Goal: Task Accomplishment & Management: Use online tool/utility

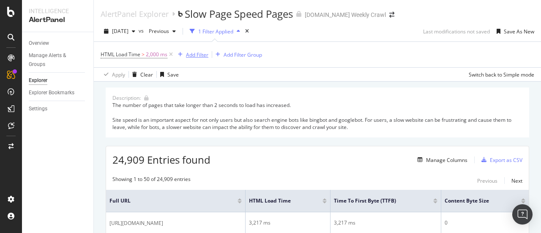
click at [200, 54] on div "Add Filter" at bounding box center [197, 54] width 22 height 7
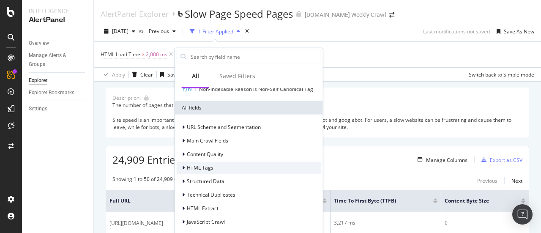
scroll to position [37, 0]
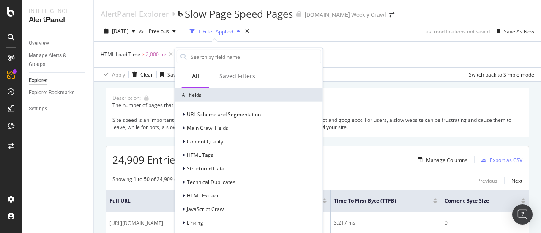
click at [333, 158] on div "24,909 Entries found Manage Columns Export as CSV" at bounding box center [317, 156] width 422 height 21
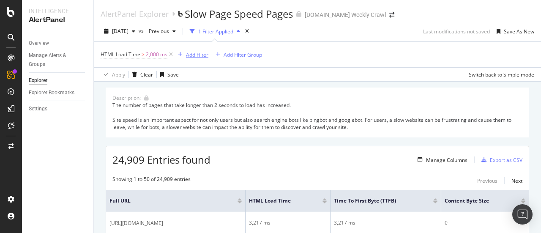
click at [193, 52] on div "Add Filter" at bounding box center [197, 54] width 22 height 7
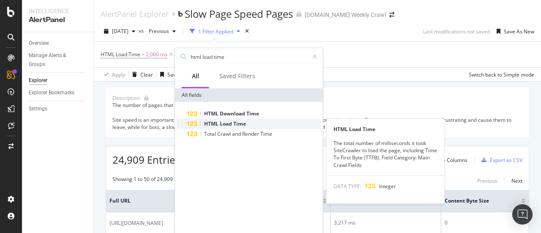
type input "html load time"
click at [277, 120] on div "HTML Load Time" at bounding box center [254, 124] width 134 height 10
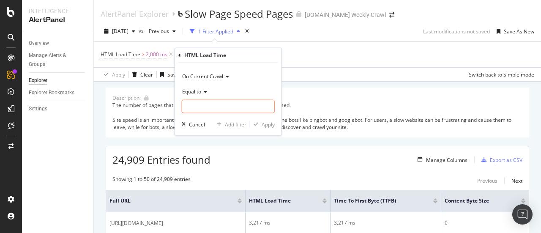
click at [210, 79] on span "On Current Crawl" at bounding box center [202, 75] width 41 height 7
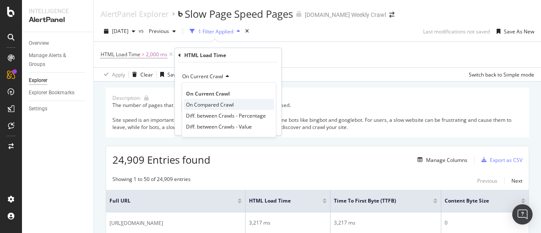
click at [213, 105] on span "On Compared Crawl" at bounding box center [210, 104] width 48 height 7
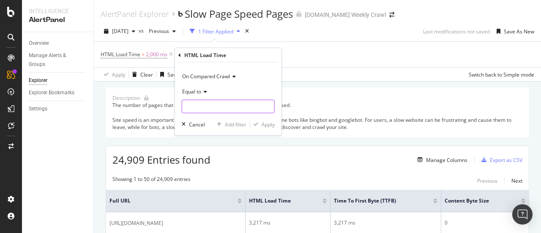
click at [250, 109] on input "number" at bounding box center [228, 107] width 93 height 14
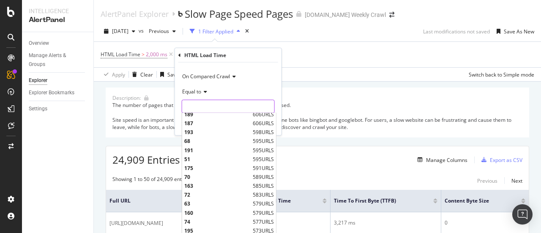
scroll to position [380, 0]
click at [194, 91] on span "Equal to" at bounding box center [191, 90] width 19 height 7
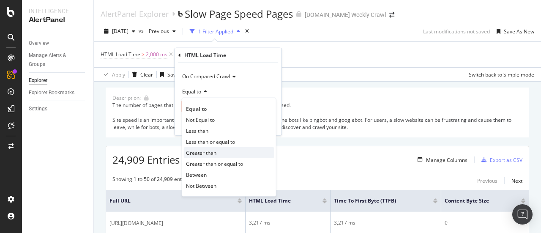
click at [213, 154] on span "Greater than" at bounding box center [201, 152] width 30 height 7
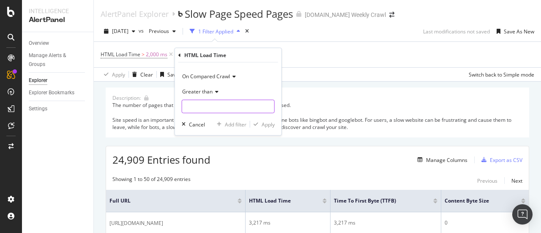
click at [209, 102] on input "number" at bounding box center [228, 107] width 93 height 14
type input "2000"
click at [263, 122] on div "Apply" at bounding box center [268, 123] width 13 height 7
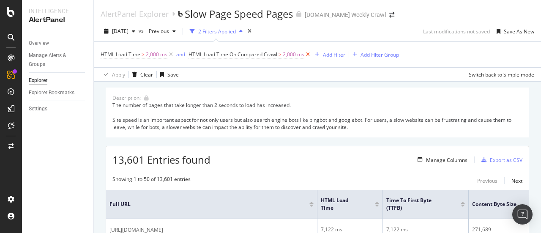
click at [307, 56] on icon at bounding box center [307, 54] width 7 height 8
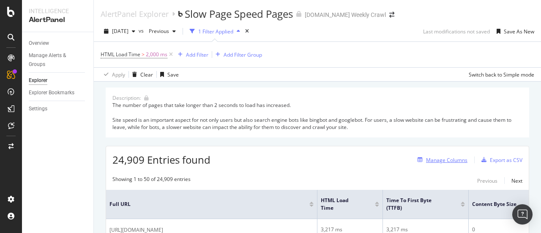
click at [432, 158] on div "Manage Columns" at bounding box center [446, 159] width 41 height 7
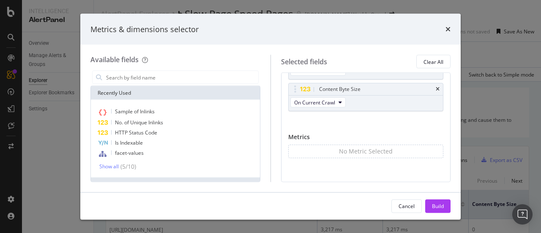
scroll to position [3, 0]
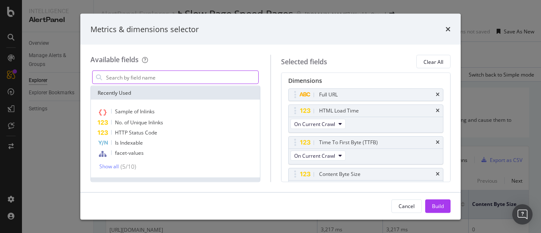
click at [177, 82] on input "modal" at bounding box center [181, 77] width 153 height 13
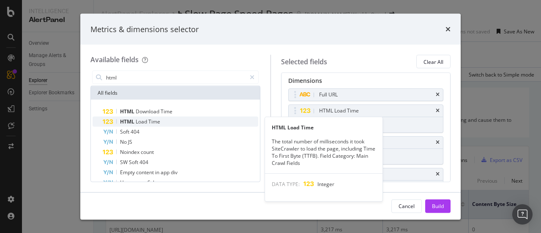
click at [163, 124] on div "HTML Load Time" at bounding box center [180, 122] width 155 height 10
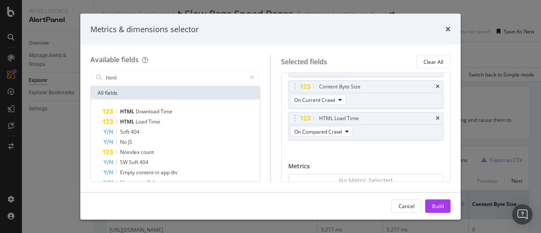
scroll to position [119, 0]
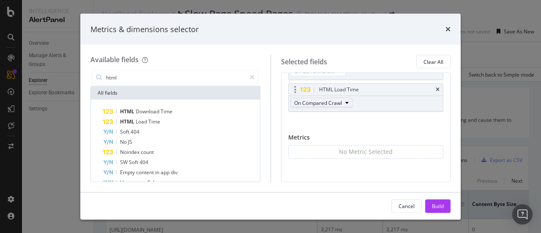
click at [320, 104] on span "On Compared Crawl" at bounding box center [318, 102] width 48 height 7
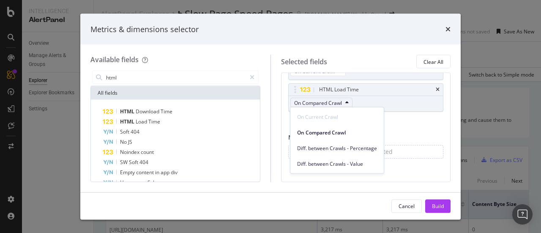
click at [410, 126] on div "Full URL HTML Load Time On Current Crawl Time To First Byte (TTFB) On Current C…" at bounding box center [365, 52] width 155 height 158
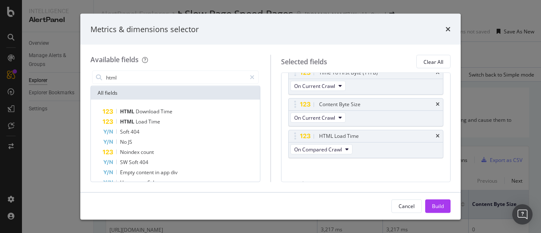
scroll to position [84, 0]
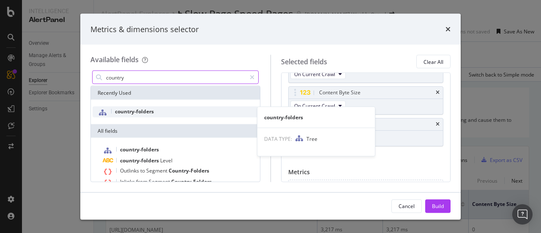
type input "country"
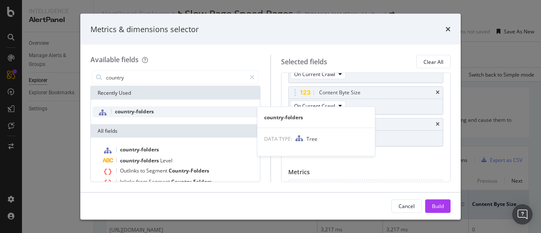
click at [169, 112] on div "country-folders" at bounding box center [176, 111] width 166 height 11
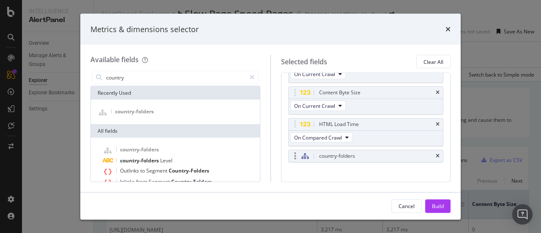
click at [409, 153] on div "country-folders" at bounding box center [375, 156] width 117 height 8
click at [436, 154] on icon "times" at bounding box center [438, 156] width 4 height 5
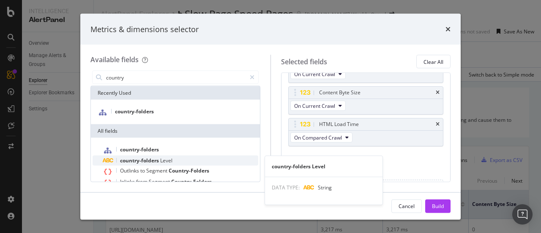
click at [220, 160] on div "country-folders Level" at bounding box center [180, 160] width 155 height 10
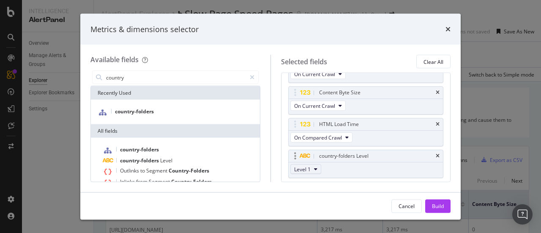
click at [317, 165] on button "Level 1" at bounding box center [305, 169] width 31 height 10
click at [428, 151] on div "country-folders Level" at bounding box center [366, 156] width 155 height 12
click at [436, 156] on icon "times" at bounding box center [438, 156] width 4 height 5
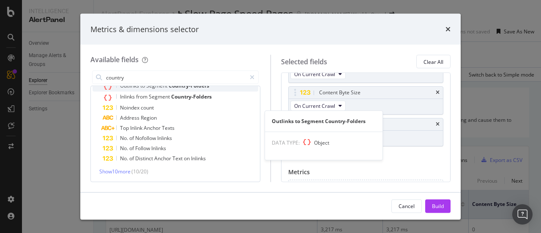
scroll to position [0, 0]
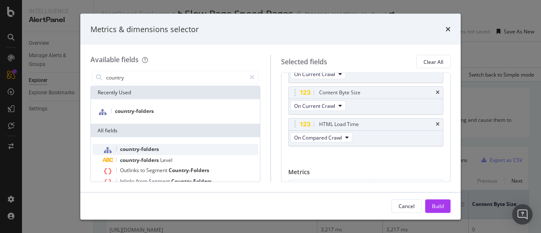
click at [166, 145] on div "country-folders" at bounding box center [180, 149] width 155 height 11
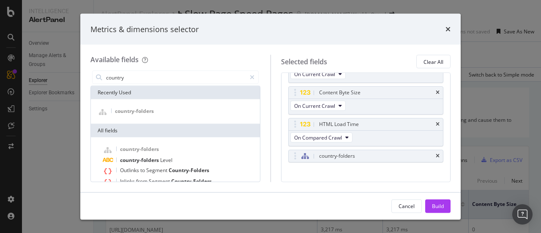
scroll to position [127, 0]
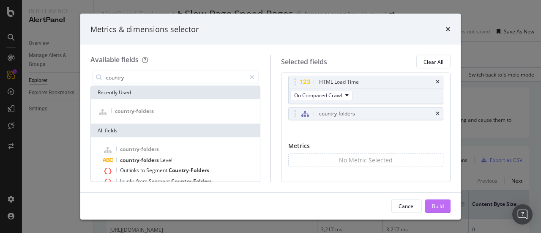
click at [429, 202] on button "Build" at bounding box center [437, 206] width 25 height 14
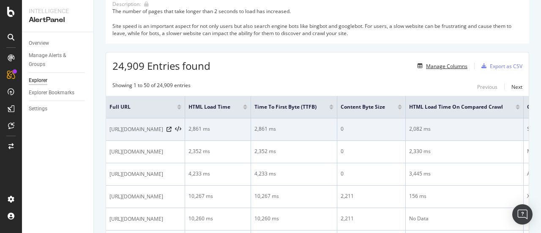
scroll to position [111, 0]
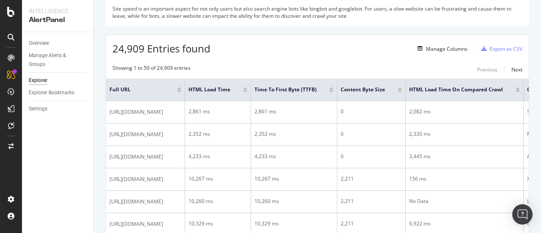
drag, startPoint x: 262, startPoint y: 70, endPoint x: 466, endPoint y: 55, distance: 205.0
click at [511, 67] on div "Next" at bounding box center [516, 69] width 11 height 7
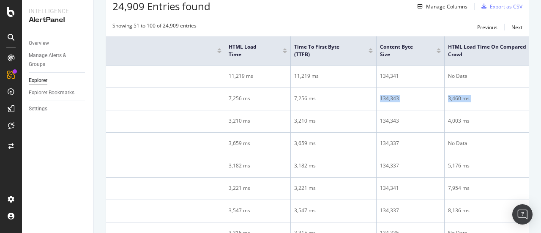
scroll to position [0, 195]
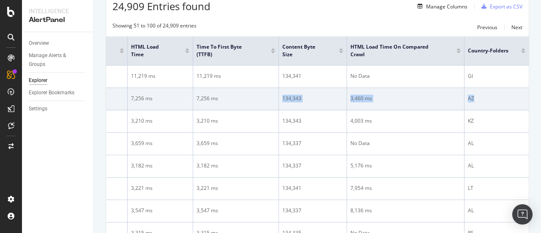
drag, startPoint x: 448, startPoint y: 109, endPoint x: 467, endPoint y: 108, distance: 19.1
click at [467, 108] on tr "https://www.levi.com/AZ/en/clothing%2Fmen%2Fjeans%2Fslim/c/levi_clothing_men_je…" at bounding box center [222, 99] width 612 height 22
click at [468, 102] on div "AZ" at bounding box center [496, 99] width 57 height 8
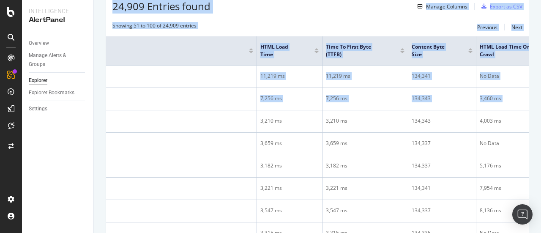
scroll to position [0, 0]
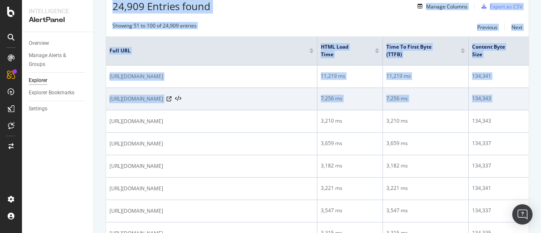
drag, startPoint x: 471, startPoint y: 107, endPoint x: 265, endPoint y: 120, distance: 205.7
click at [265, 110] on tr "https://www.levi.com/AZ/en/clothing%2Fmen%2Fjeans%2Fslim/c/levi_clothing_men_je…" at bounding box center [412, 99] width 612 height 22
click at [265, 110] on td "https://www.levi.com/AZ/en/clothing%2Fmen%2Fjeans%2Fslim/c/levi_clothing_men_je…" at bounding box center [211, 99] width 211 height 22
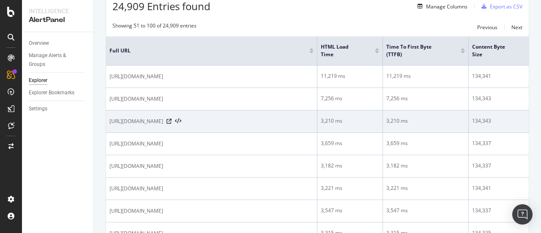
scroll to position [27, 0]
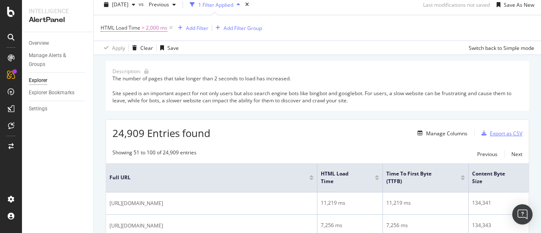
click at [506, 131] on div "Export as CSV" at bounding box center [506, 133] width 33 height 7
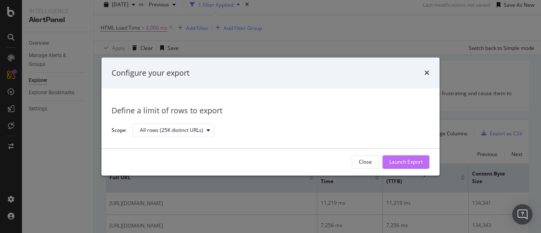
click at [391, 159] on div "Launch Export" at bounding box center [405, 161] width 33 height 7
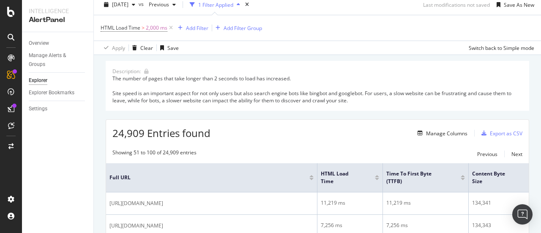
click at [42, 104] on div "ActionBoard AlertPanel" at bounding box center [54, 103] width 47 height 24
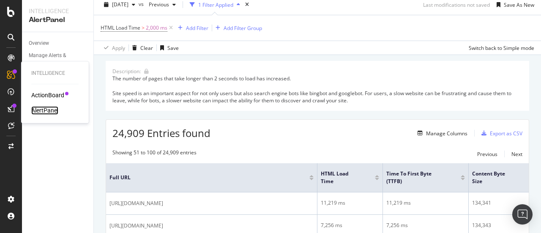
click at [42, 106] on div "AlertPanel" at bounding box center [44, 110] width 27 height 8
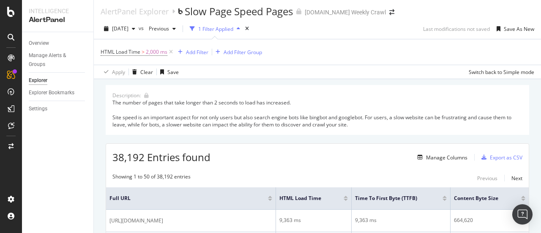
scroll to position [127, 0]
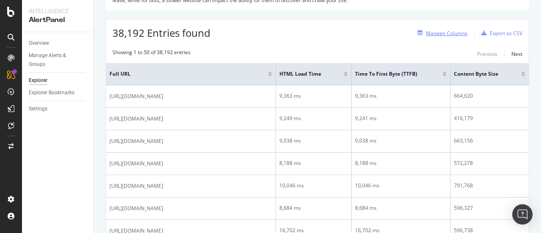
click at [447, 30] on div "Manage Columns" at bounding box center [446, 33] width 41 height 7
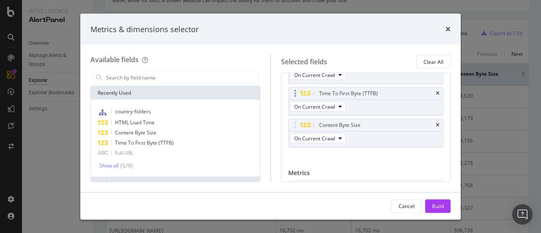
scroll to position [88, 0]
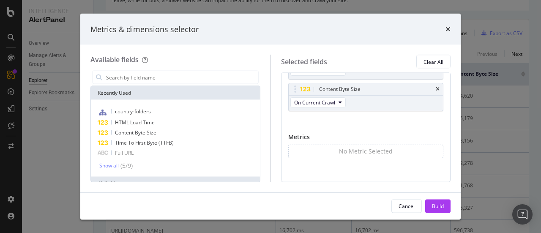
click at [448, 23] on div "Metrics & dimensions selector" at bounding box center [270, 29] width 380 height 31
click at [448, 25] on div "times" at bounding box center [447, 29] width 5 height 11
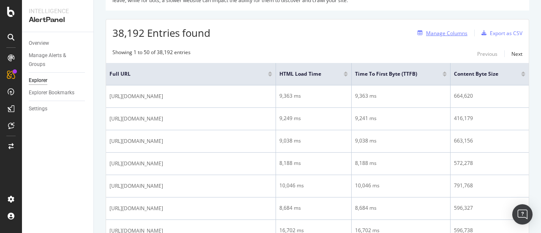
click at [429, 33] on div "Manage Columns" at bounding box center [446, 33] width 41 height 7
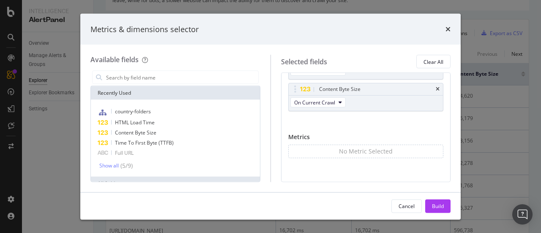
scroll to position [46, 0]
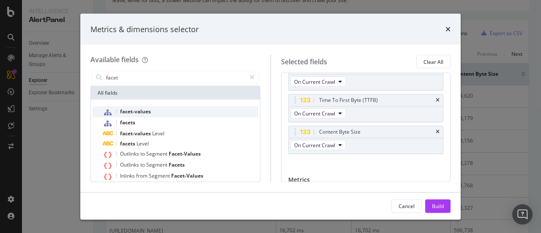
click at [197, 110] on div "facet-values" at bounding box center [180, 111] width 155 height 11
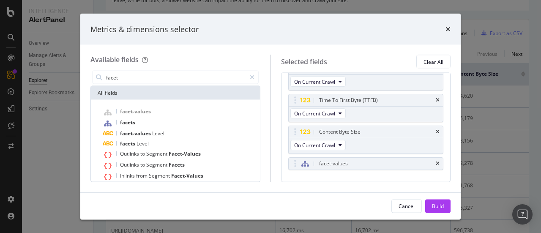
click at [330, 176] on div "Full URL HTML Load Time On Current Crawl Time To First Byte (TTFB) On Current C…" at bounding box center [365, 117] width 155 height 142
click at [301, 160] on icon "modal" at bounding box center [305, 163] width 8 height 7
click at [304, 165] on icon "modal" at bounding box center [305, 163] width 8 height 7
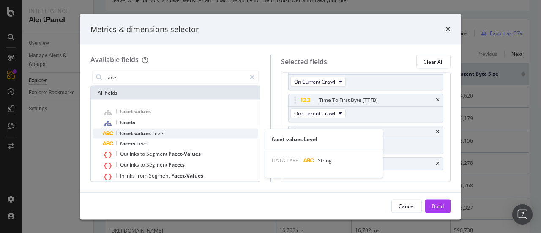
click at [156, 135] on span "Level" at bounding box center [158, 133] width 12 height 7
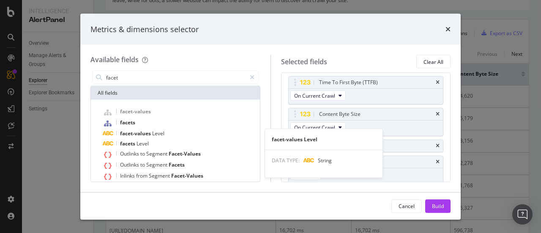
scroll to position [135, 0]
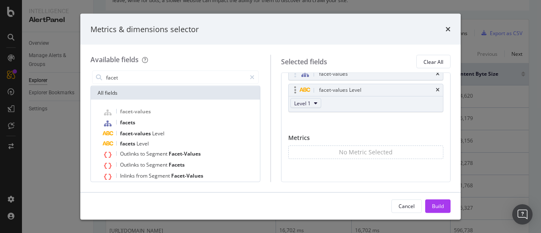
click at [314, 102] on icon "modal" at bounding box center [315, 103] width 3 height 5
click at [315, 101] on icon "modal" at bounding box center [315, 103] width 3 height 5
click at [436, 88] on icon "times" at bounding box center [438, 90] width 4 height 5
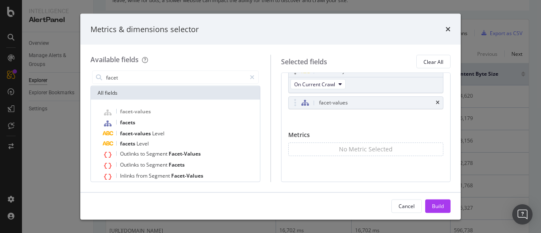
scroll to position [104, 0]
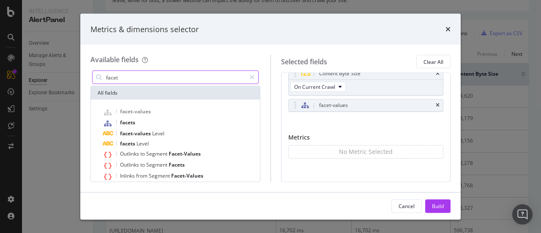
click at [146, 80] on input "facet" at bounding box center [175, 77] width 141 height 13
type input "f"
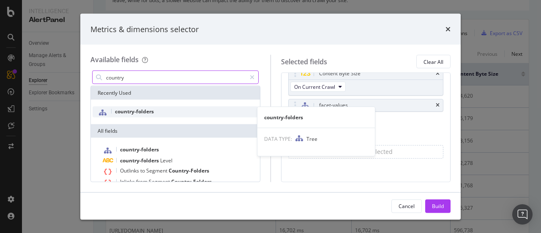
type input "country"
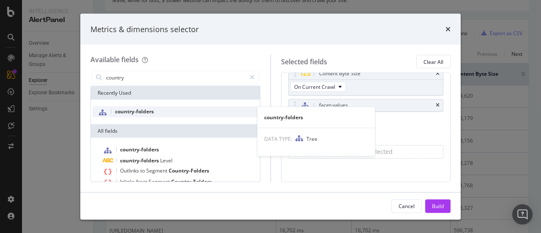
click at [168, 113] on div "country-folders" at bounding box center [176, 111] width 166 height 11
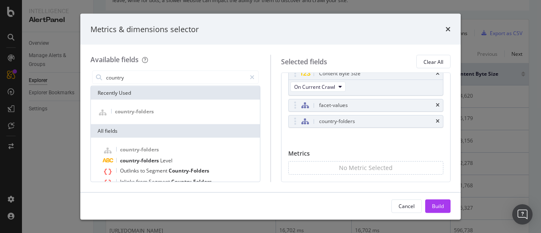
scroll to position [119, 0]
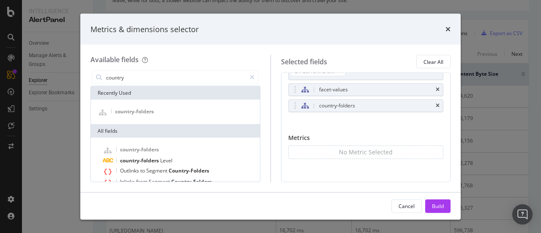
click at [314, 125] on div "Full URL HTML Load Time On Current Crawl Time To First Byte (TTFB) On Current C…" at bounding box center [365, 52] width 155 height 158
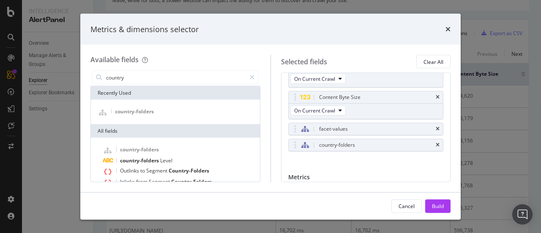
scroll to position [77, 0]
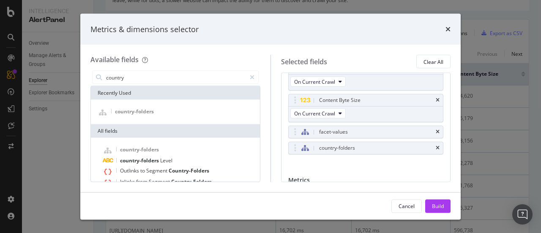
click at [436, 204] on div "Build" at bounding box center [438, 205] width 12 height 7
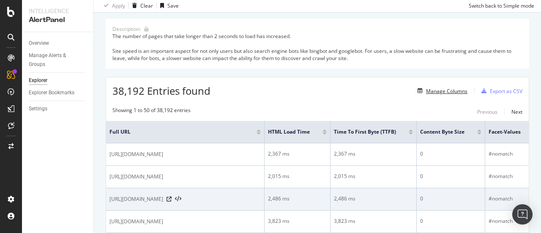
scroll to position [111, 0]
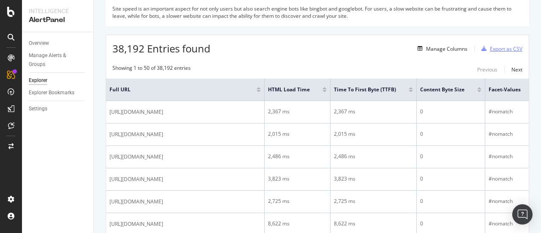
click at [494, 49] on div "Export as CSV" at bounding box center [506, 48] width 33 height 7
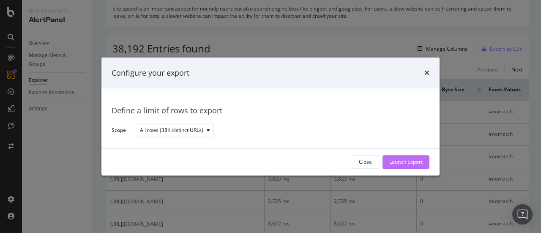
click at [407, 161] on div "Launch Export" at bounding box center [405, 161] width 33 height 7
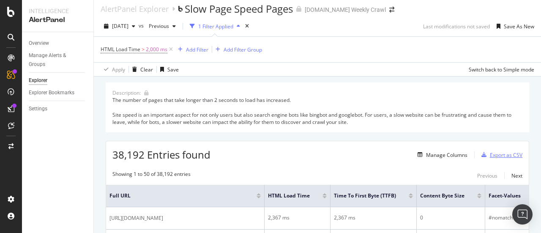
scroll to position [0, 0]
